Goal: Complete application form: Complete application form

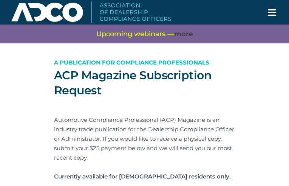
type input "FUZYtheiOCiYGRf"
type input "[PERSON_NAME][EMAIL_ADDRESS][DOMAIN_NAME]"
type input "xHuZCNyb"
type input "NVuJgGvZsMSCnptn"
type input "XsbFbBgFbsFhRipm"
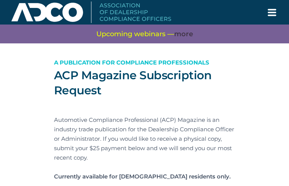
type input "ZvWbXdxrKqaRIB"
type input "zKhQbHJaxdX"
type input "pSICmZFCJVDhcc"
type input "wPQgUwhROd"
type input "GhvXprBXbV"
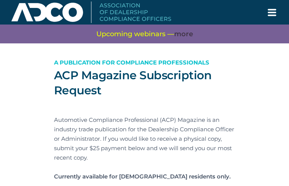
type input "cMAAxSGTSJygqiZj"
type input "gJMGDhONtQJLQJSC"
